Goal: Contribute content: Contribute content

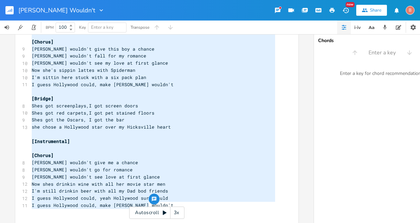
scroll to position [0, 96]
click at [239, 126] on pre "she chose a Hollywood star over my Hicksville heart" at bounding box center [153, 126] width 246 height 7
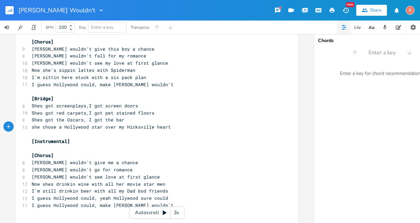
click at [8, 12] on rect "button" at bounding box center [9, 10] width 8 height 8
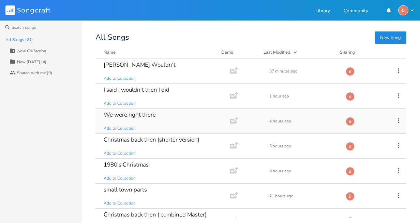
click at [144, 115] on div "We were right there" at bounding box center [130, 115] width 52 height 6
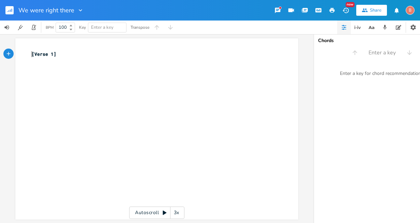
type textarea "[Verse 1]"
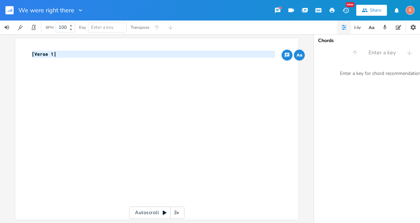
drag, startPoint x: 29, startPoint y: 54, endPoint x: 65, endPoint y: 59, distance: 36.8
click at [65, 59] on div "[Verse 1] ​" at bounding box center [153, 58] width 246 height 14
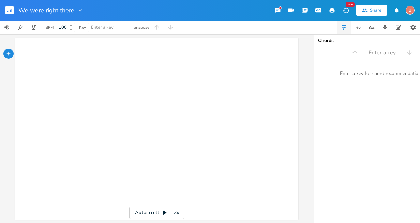
click at [32, 57] on pre "​" at bounding box center [153, 54] width 246 height 7
type textarea "​"
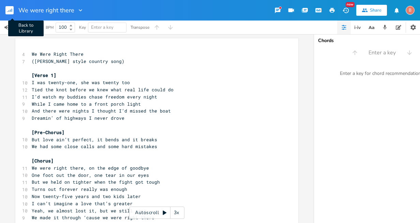
click at [10, 10] on rect "button" at bounding box center [9, 10] width 8 height 8
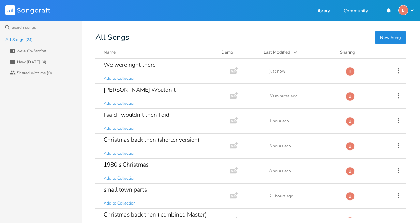
click at [390, 35] on button "New Song" at bounding box center [391, 37] width 32 height 12
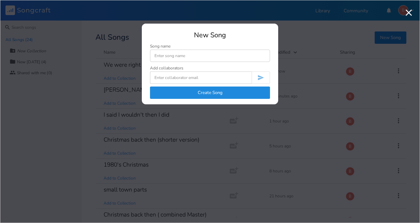
click at [161, 55] on input at bounding box center [210, 55] width 120 height 12
type input "We were right there V2"
click at [212, 91] on button "Create Song" at bounding box center [210, 92] width 120 height 12
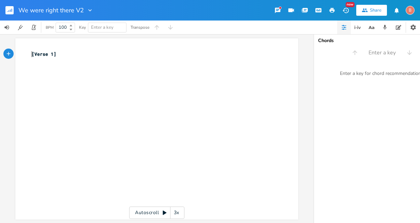
type textarea "[Verse 1]"
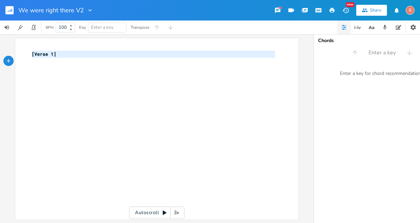
drag, startPoint x: 29, startPoint y: 56, endPoint x: 105, endPoint y: 58, distance: 76.5
click at [105, 58] on div "[Verse 1] ​" at bounding box center [153, 58] width 246 height 14
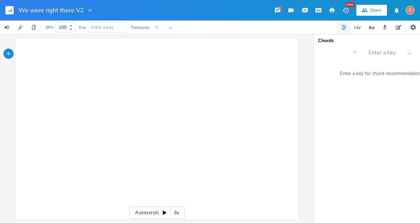
click at [108, 67] on div "x ​" at bounding box center [161, 135] width 263 height 172
click at [106, 77] on div "x ​" at bounding box center [161, 135] width 263 height 172
type textarea "​"
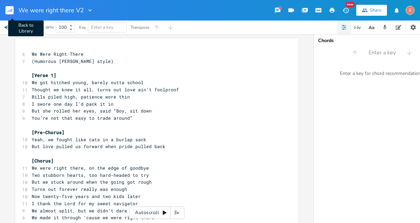
click at [9, 11] on icon "button" at bounding box center [9, 11] width 1 height 2
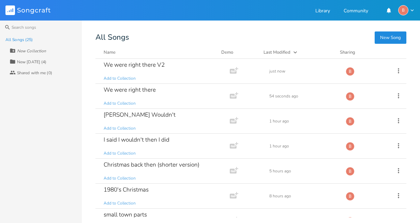
click at [390, 36] on button "New Song" at bounding box center [391, 37] width 32 height 12
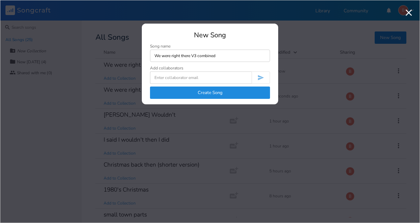
type input "We were right there V3 combined"
click at [203, 93] on button "Create Song" at bounding box center [210, 92] width 120 height 12
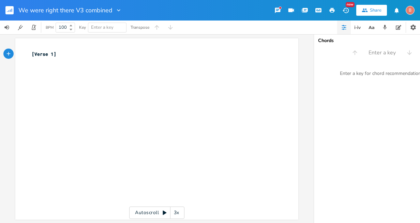
type textarea "[Verse 1]"
drag, startPoint x: 29, startPoint y: 54, endPoint x: 56, endPoint y: 56, distance: 26.7
click at [56, 56] on pre "[Verse 1]" at bounding box center [153, 54] width 246 height 7
click at [108, 78] on div "x ​ ​" at bounding box center [161, 135] width 263 height 172
type textarea "​"
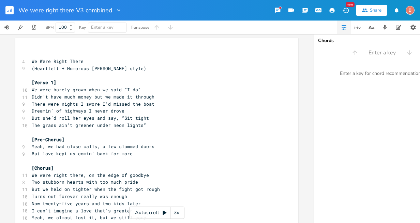
scroll to position [275, 0]
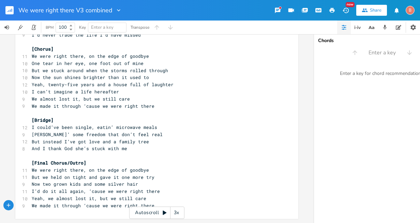
click at [12, 10] on icon "button" at bounding box center [12, 10] width 1 height 3
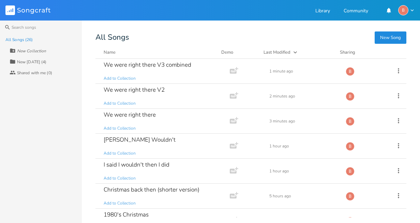
click at [383, 37] on button "New Song" at bounding box center [391, 37] width 32 height 12
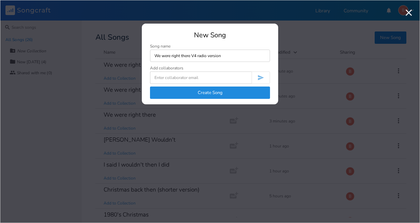
type input "We were right there V4 radio version"
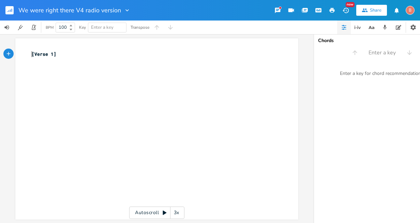
type textarea "[Verse 1]"
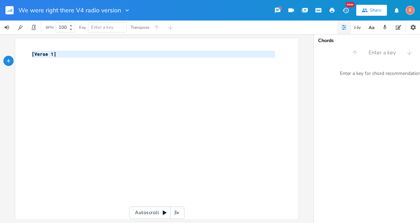
drag, startPoint x: 29, startPoint y: 55, endPoint x: 93, endPoint y: 60, distance: 64.4
click at [93, 60] on div "[Verse 1] ​" at bounding box center [153, 58] width 246 height 14
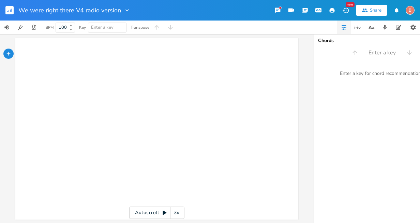
click at [55, 60] on div "x ​" at bounding box center [161, 135] width 263 height 172
type textarea "​"
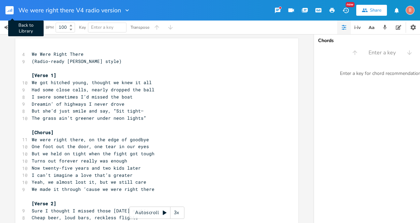
click at [9, 9] on rect "button" at bounding box center [9, 10] width 8 height 8
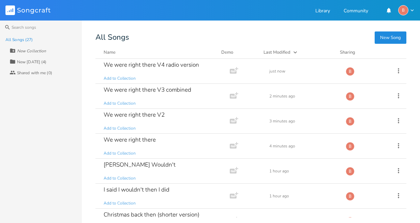
click at [384, 35] on button "New Song" at bounding box center [391, 37] width 32 height 12
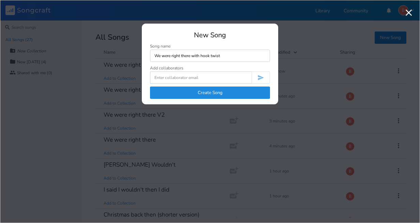
type input "We were right there with hook twist"
click at [207, 91] on button "Create Song" at bounding box center [210, 92] width 120 height 12
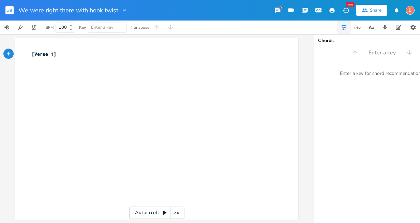
type textarea "[Verse 1]"
drag, startPoint x: 29, startPoint y: 54, endPoint x: 71, endPoint y: 55, distance: 42.0
click at [71, 55] on pre "[Verse 1]" at bounding box center [153, 54] width 246 height 7
click at [61, 59] on pre "​" at bounding box center [153, 61] width 246 height 7
type textarea "​"
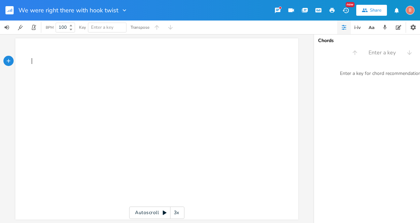
paste textarea
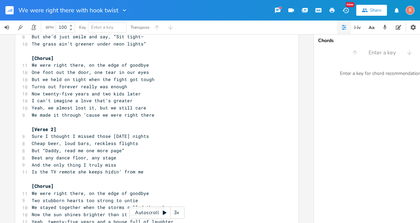
scroll to position [218, 0]
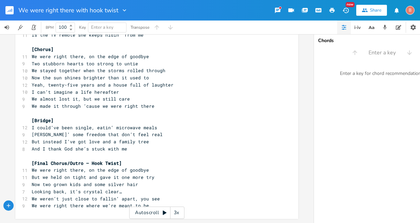
click at [10, 11] on rect "button" at bounding box center [9, 10] width 8 height 8
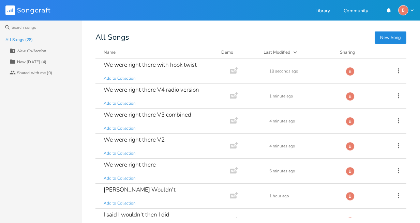
click at [390, 37] on button "New Song" at bounding box center [391, 37] width 32 height 12
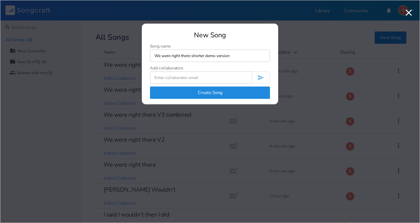
type input "We were right there shorter demo version"
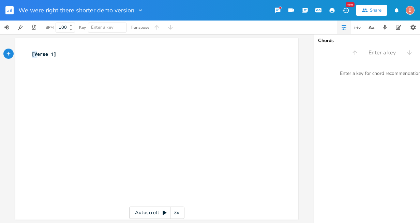
type textarea "[Verse 1]"
drag, startPoint x: 29, startPoint y: 53, endPoint x: 80, endPoint y: 57, distance: 50.3
click at [79, 57] on pre "[Verse 1]" at bounding box center [153, 54] width 246 height 7
click at [57, 54] on pre "​" at bounding box center [153, 54] width 246 height 7
type textarea "​"
